Goal: Navigation & Orientation: Find specific page/section

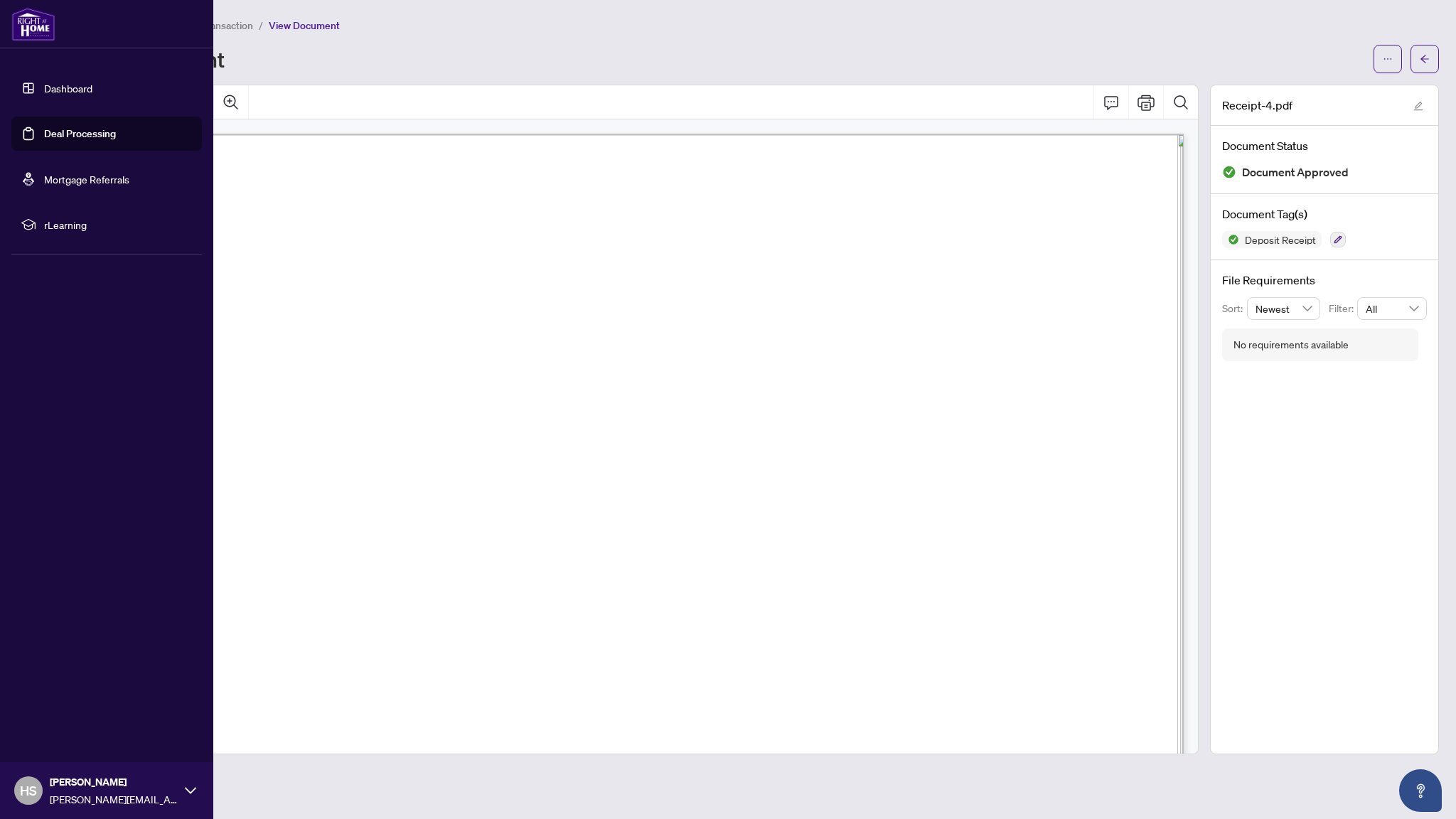
click at [44, 86] on link "Dashboard" at bounding box center [69, 88] width 48 height 13
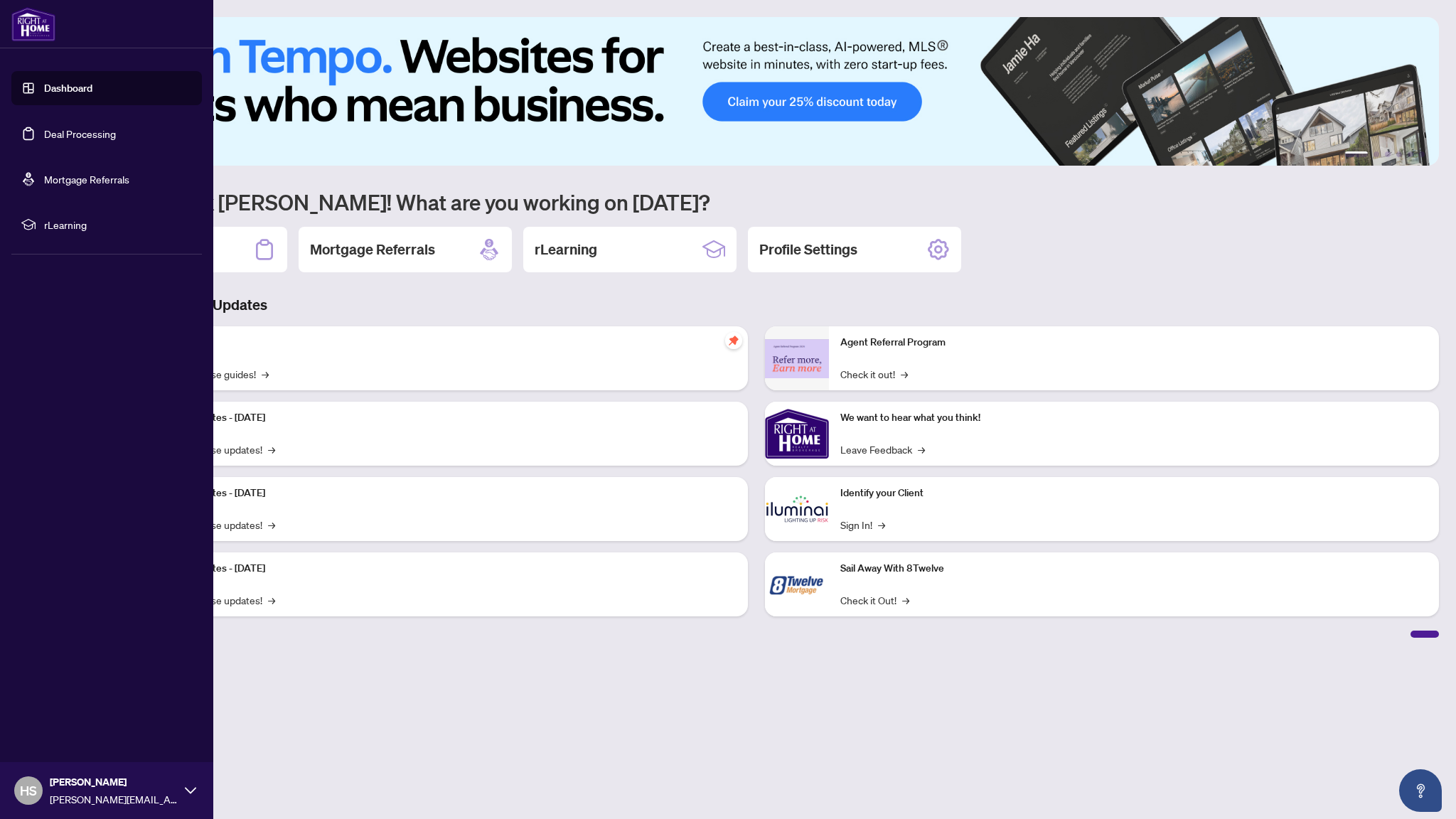
click at [65, 140] on link "Deal Processing" at bounding box center [80, 133] width 72 height 13
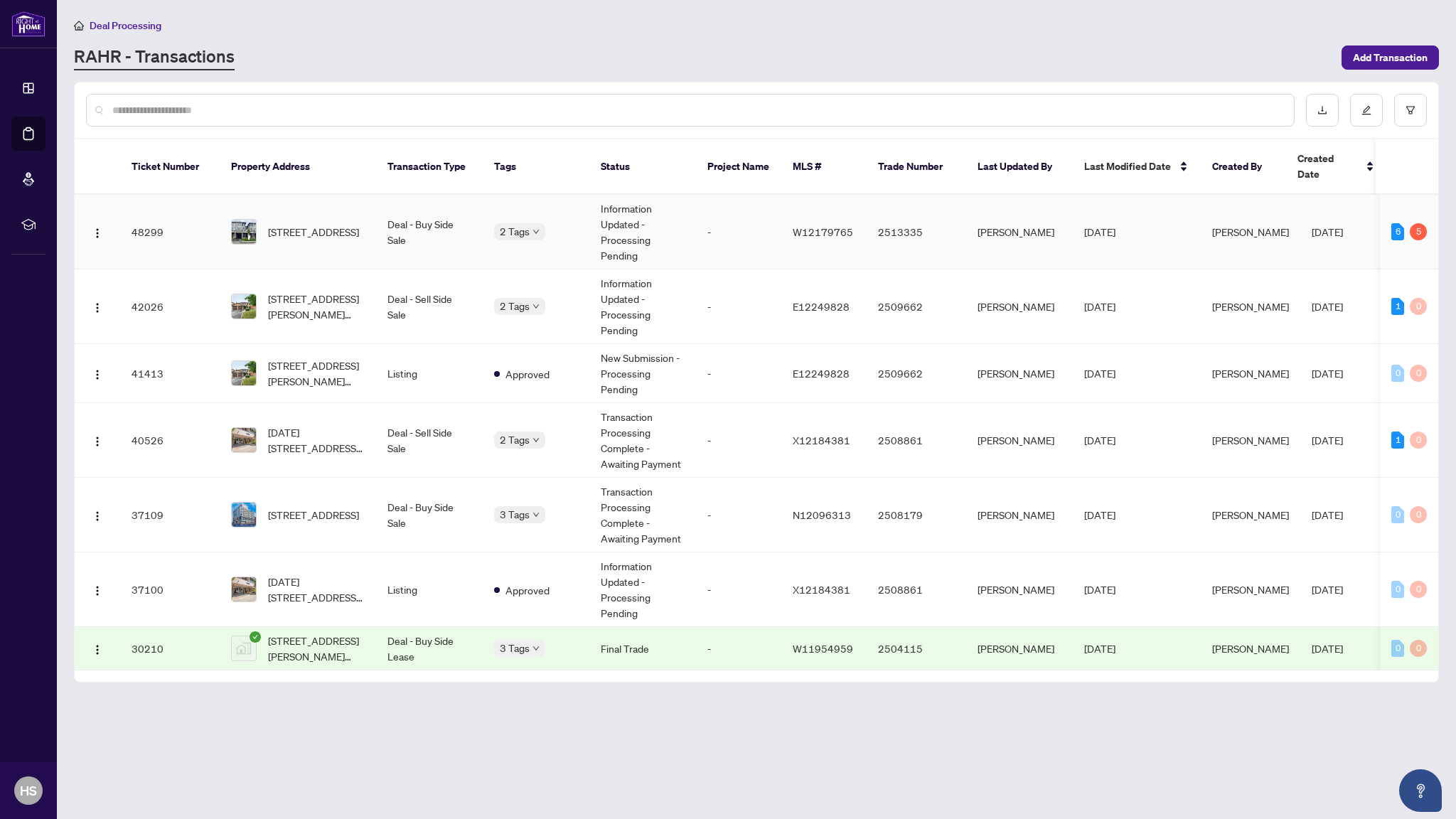
click at [382, 227] on td "Deal - Buy Side Sale" at bounding box center [430, 232] width 107 height 75
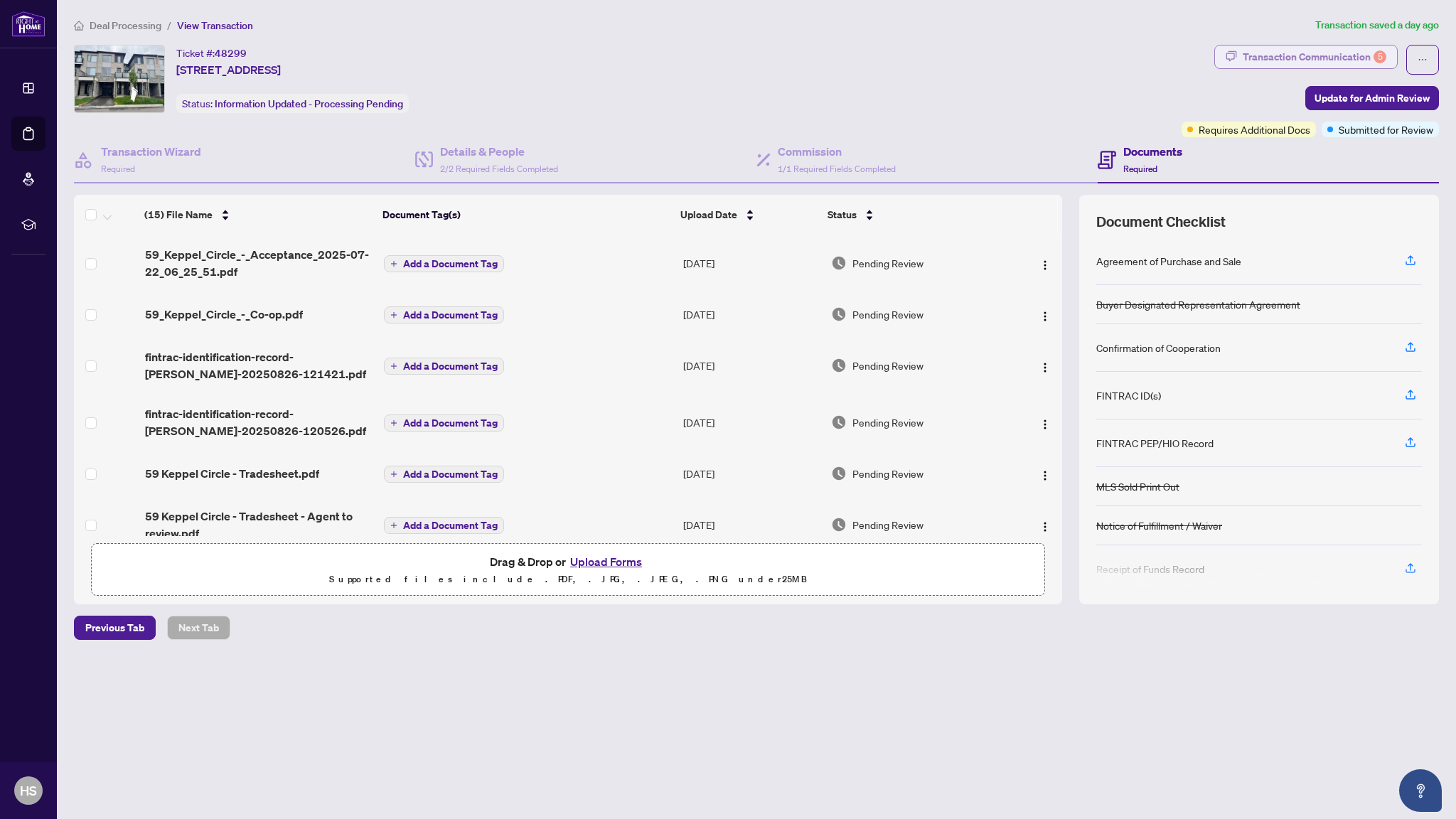
click at [1277, 62] on div "Transaction Communication 5" at bounding box center [1314, 56] width 144 height 23
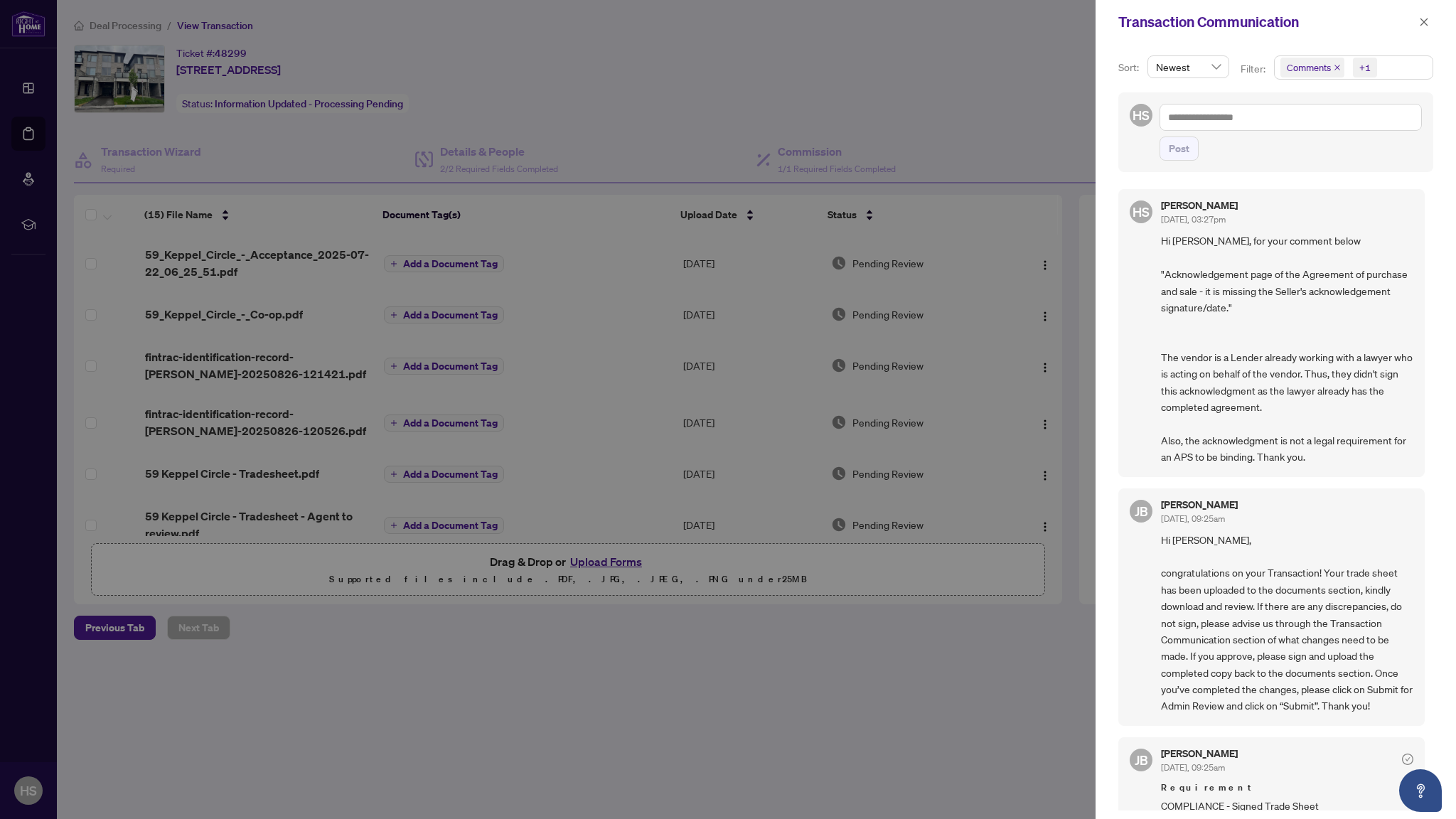
click at [842, 44] on div at bounding box center [728, 410] width 1456 height 819
click at [775, 76] on div at bounding box center [728, 410] width 1456 height 819
click at [1421, 26] on icon "close" at bounding box center [1424, 22] width 10 height 10
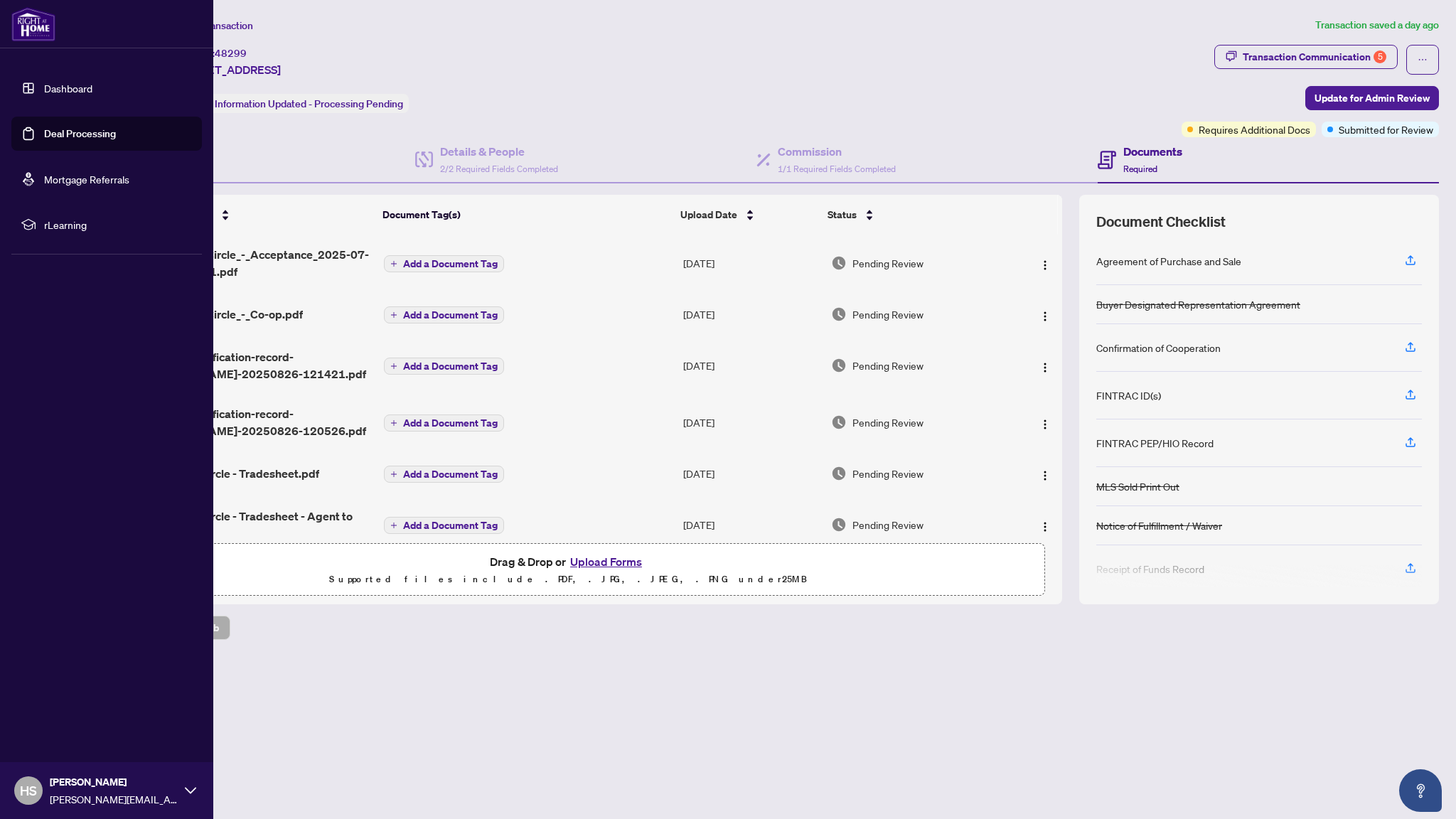
click at [50, 85] on link "Dashboard" at bounding box center [69, 88] width 48 height 13
